Goal: Find specific fact: Find specific fact

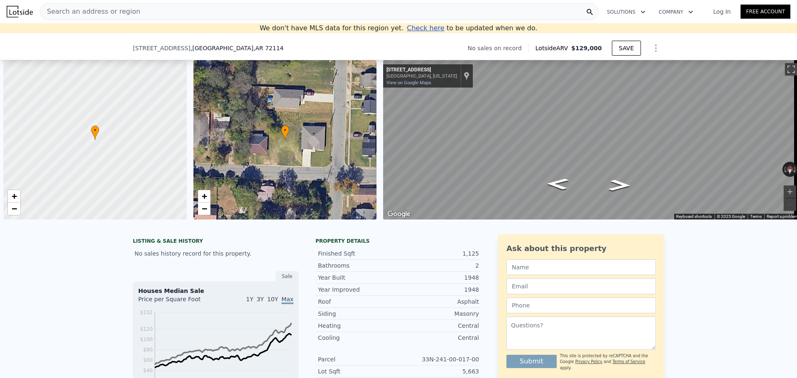
scroll to position [0, 790]
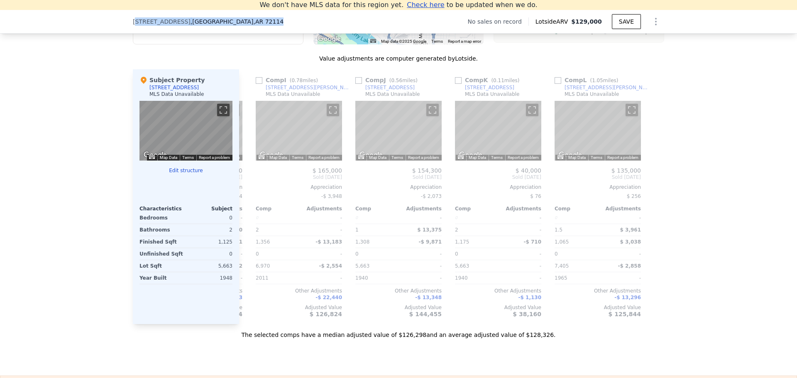
drag, startPoint x: 142, startPoint y: 21, endPoint x: 226, endPoint y: 24, distance: 84.3
click at [243, 21] on div "[STREET_ADDRESS]" at bounding box center [208, 21] width 151 height 8
drag, startPoint x: 228, startPoint y: 25, endPoint x: 254, endPoint y: 24, distance: 26.6
click at [258, 24] on div "[STREET_ADDRESS] No sales on record Lotside ARV $129,000 SAVE" at bounding box center [398, 23] width 531 height 20
click at [247, 22] on div "[STREET_ADDRESS]" at bounding box center [211, 21] width 157 height 8
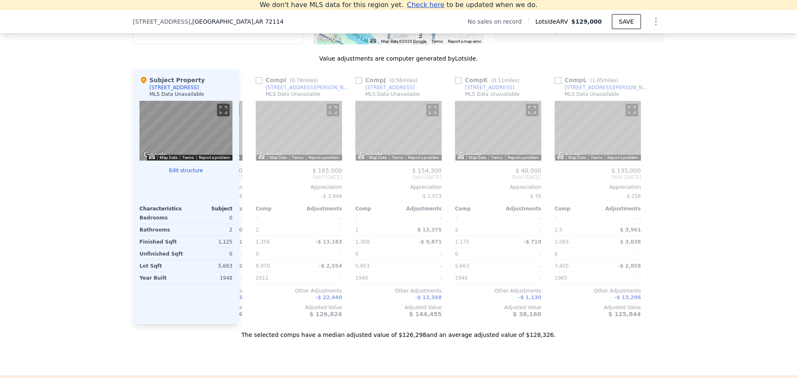
click at [247, 22] on div "[STREET_ADDRESS]" at bounding box center [211, 21] width 157 height 8
click at [253, 21] on span ", AR 72114" at bounding box center [268, 21] width 30 height 7
drag, startPoint x: 244, startPoint y: 19, endPoint x: 95, endPoint y: 20, distance: 148.6
click at [95, 20] on div "[STREET_ADDRESS] No sales on record Lotside ARV $129,000 SAVE" at bounding box center [398, 22] width 797 height 24
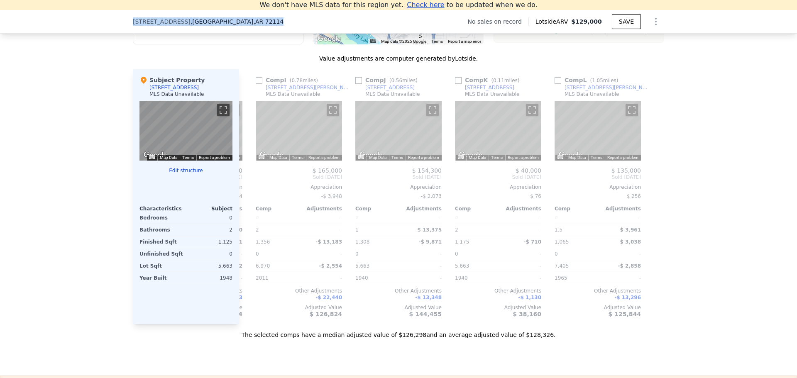
copy div "[STREET_ADDRESS]"
